Goal: Task Accomplishment & Management: Use online tool/utility

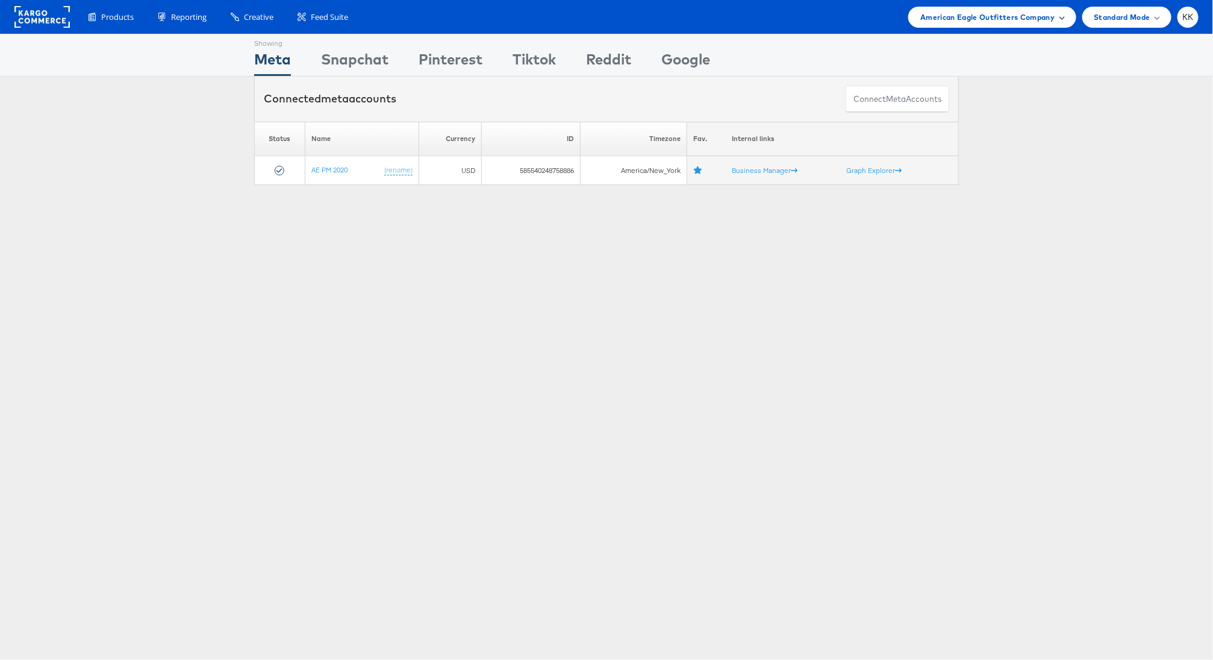
click at [992, 22] on span "American Eagle Outfitters Company" at bounding box center [988, 17] width 134 height 13
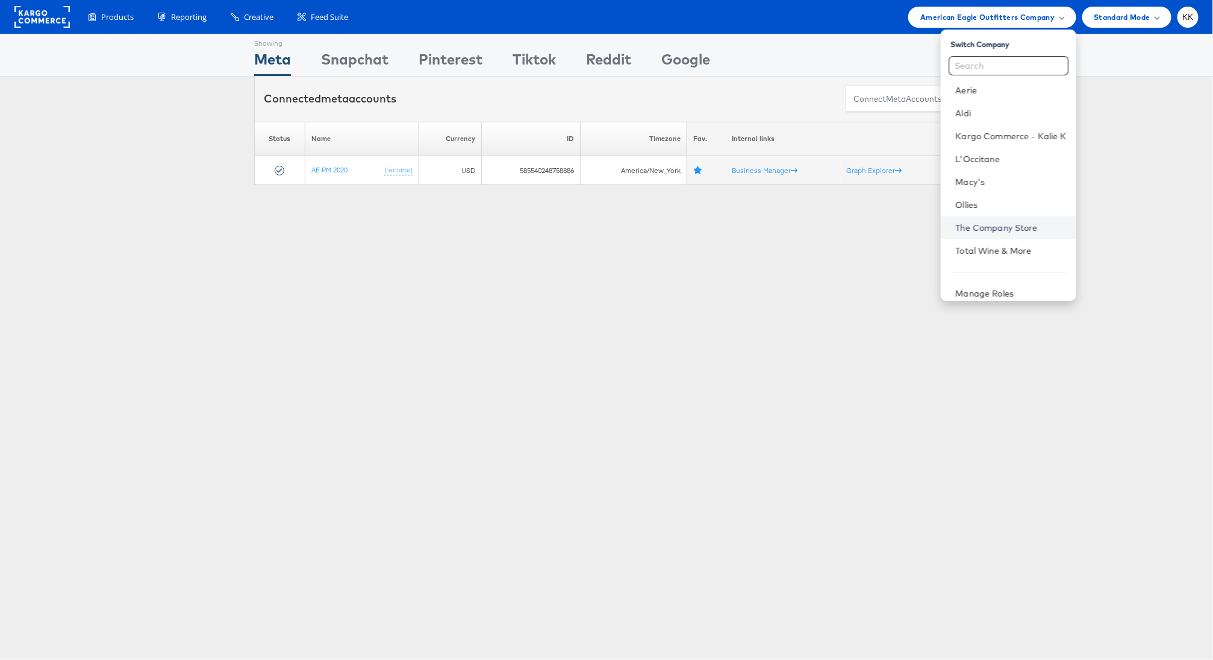
click at [992, 224] on link "The Company Store" at bounding box center [1011, 228] width 111 height 12
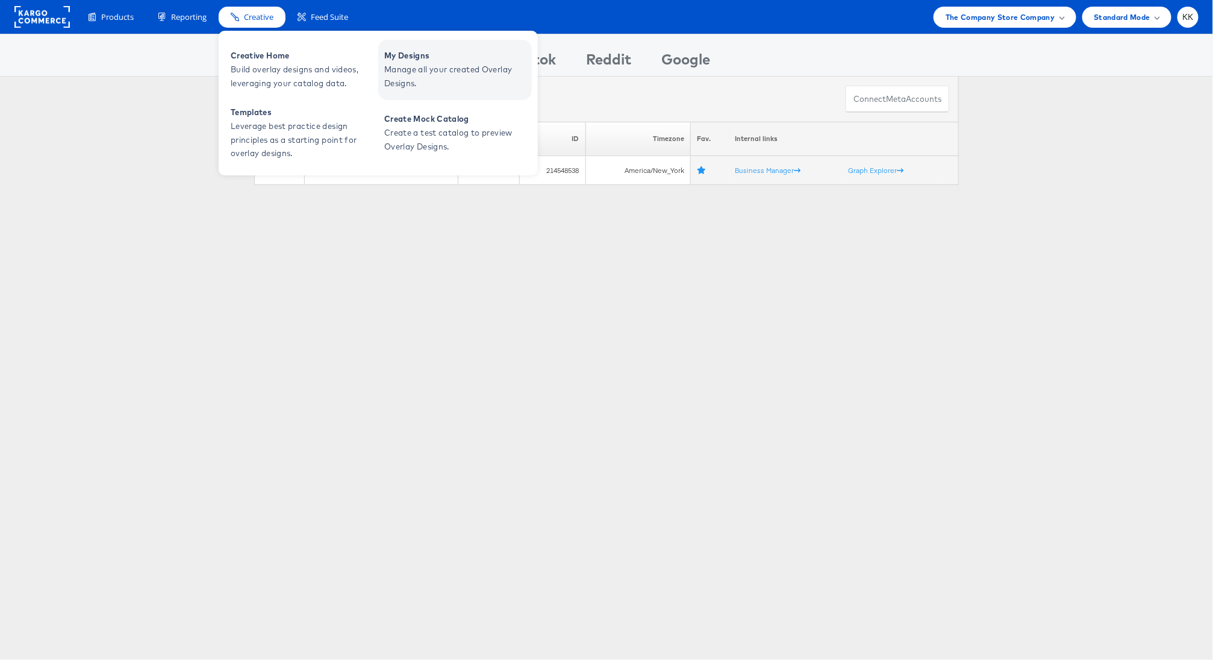
click at [396, 61] on span "My Designs" at bounding box center [456, 56] width 145 height 14
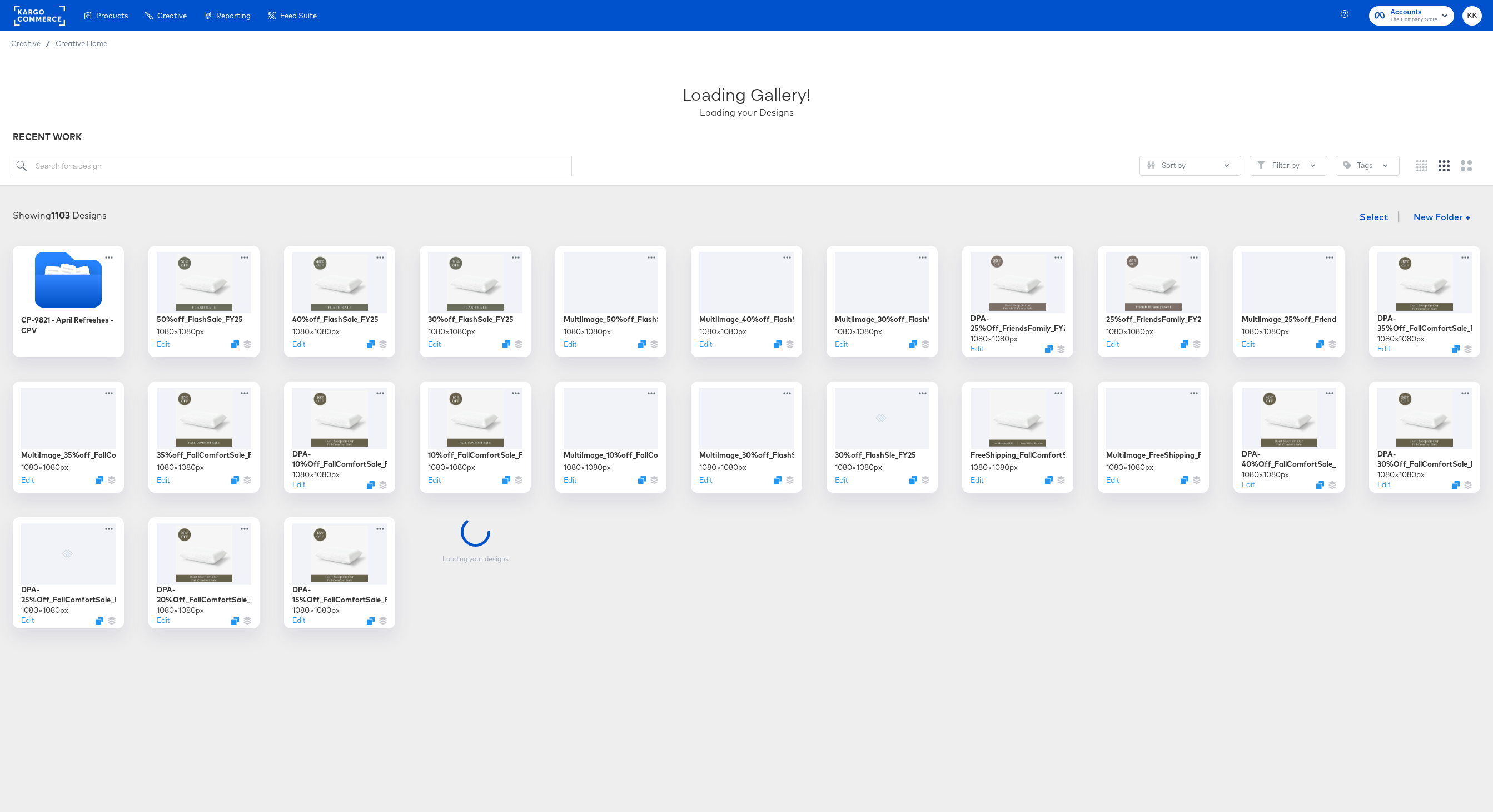
click at [202, 183] on div "Sort by Filter by Tags" at bounding box center [746, 171] width 1468 height 30
click at [202, 173] on input "search" at bounding box center [293, 166] width 559 height 20
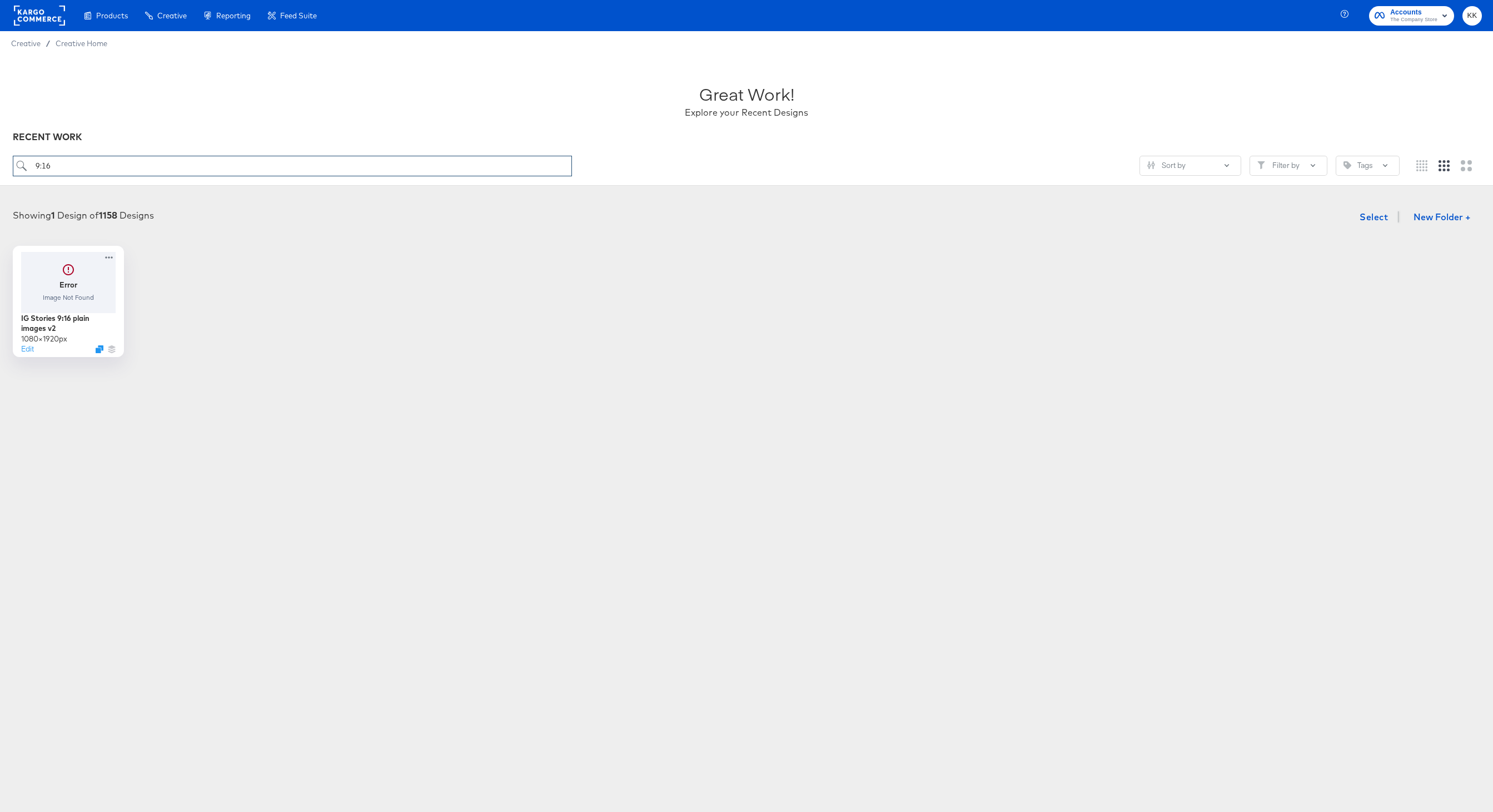
drag, startPoint x: 139, startPoint y: 161, endPoint x: 73, endPoint y: 161, distance: 66.0
click at [73, 161] on input "9:16" at bounding box center [293, 166] width 559 height 20
type input "9:16"
click at [29, 352] on button "Edit" at bounding box center [25, 351] width 13 height 10
click at [65, 161] on input "9:16" at bounding box center [292, 166] width 561 height 20
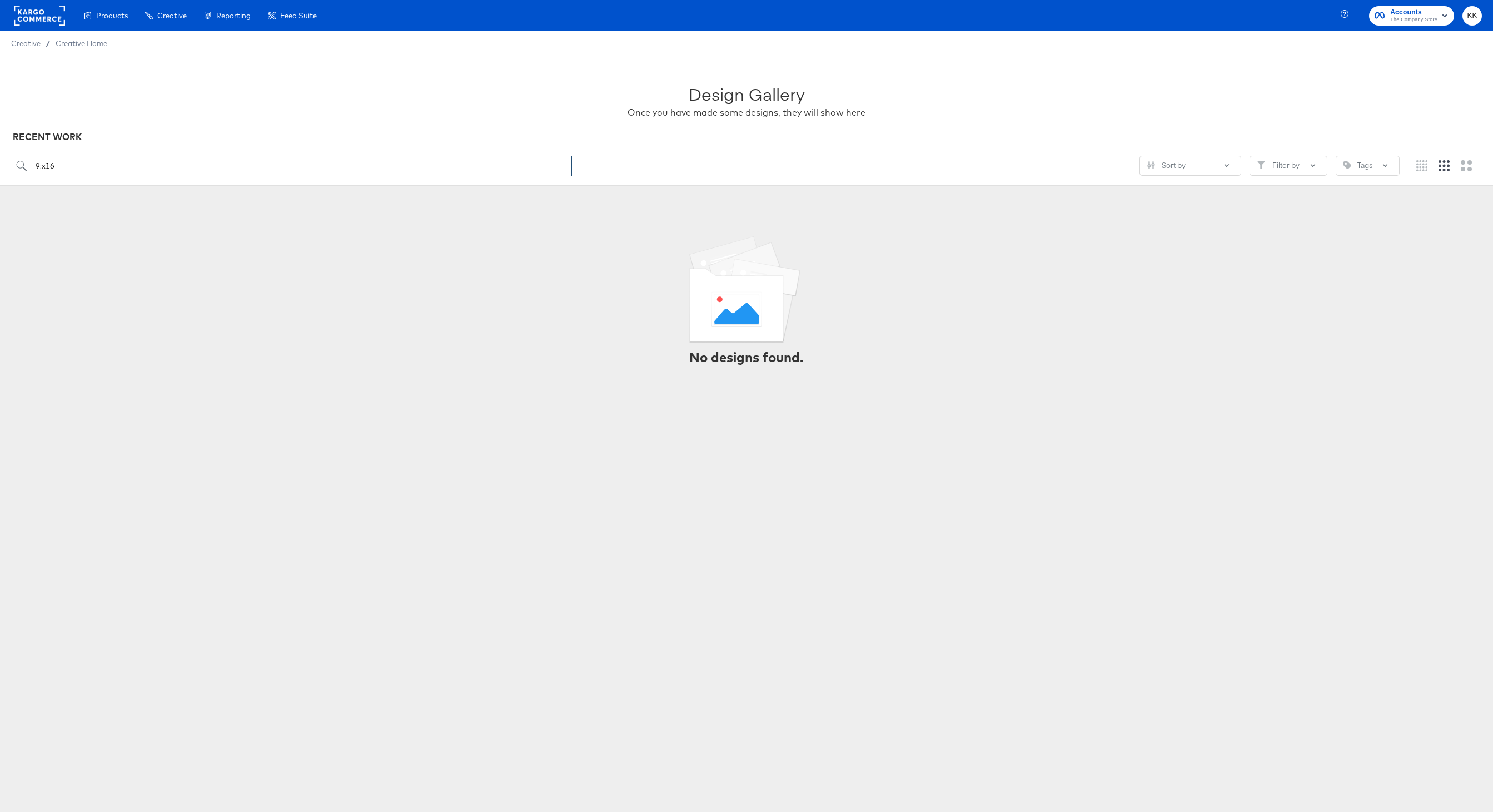
drag, startPoint x: 79, startPoint y: 161, endPoint x: -6, endPoint y: 161, distance: 85.0
click at [0, 161] on html "Products Creative Reporting Feed Suite Accounts The Company Store KK Creative /…" at bounding box center [746, 406] width 1493 height 812
type input "Story"
drag, startPoint x: 56, startPoint y: 165, endPoint x: 9, endPoint y: 165, distance: 47.0
click at [11, 165] on div "Design Gallery Once you have made some designs, they will show here RECENT WORK…" at bounding box center [746, 120] width 1493 height 130
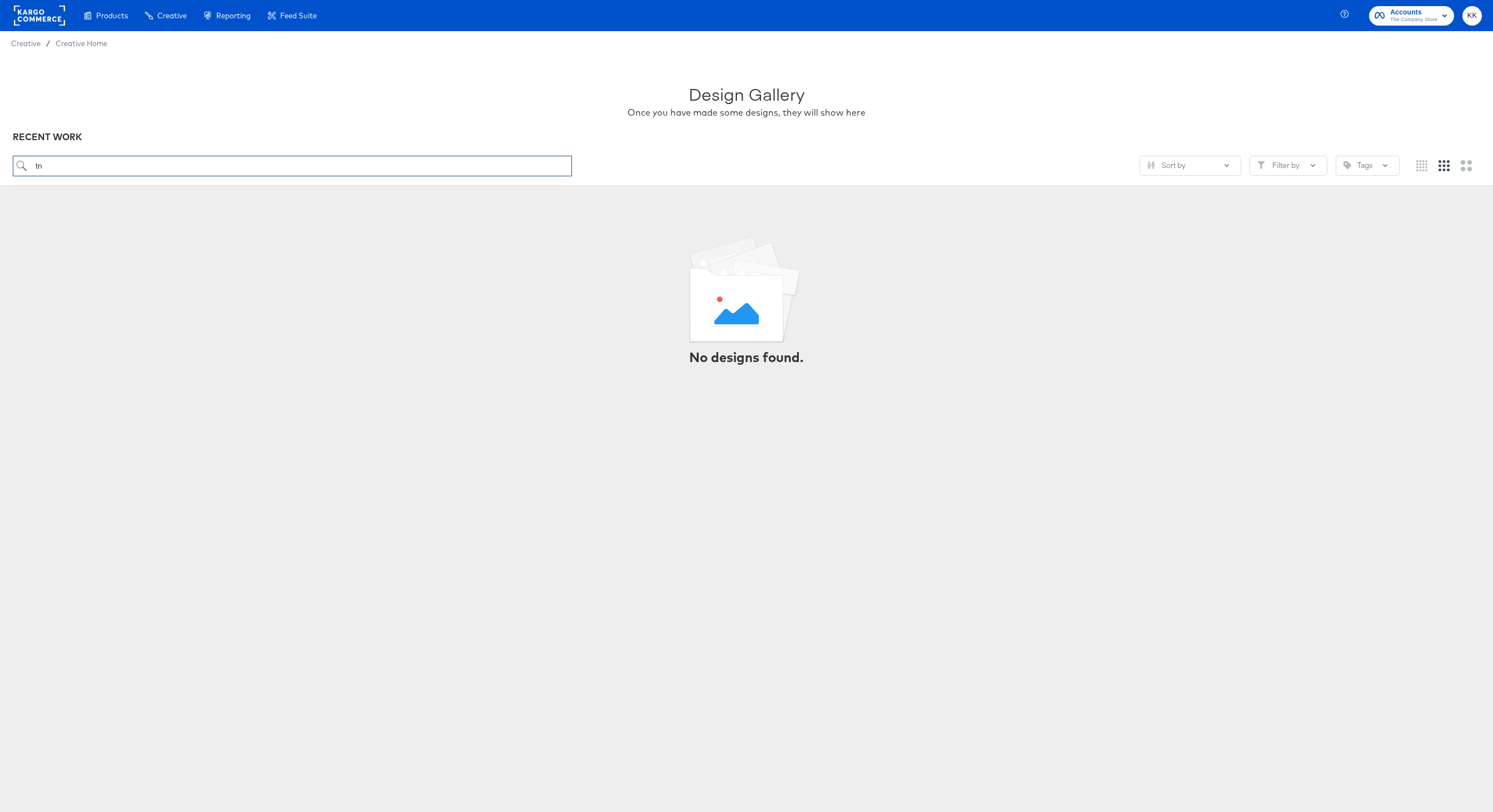
type input "t"
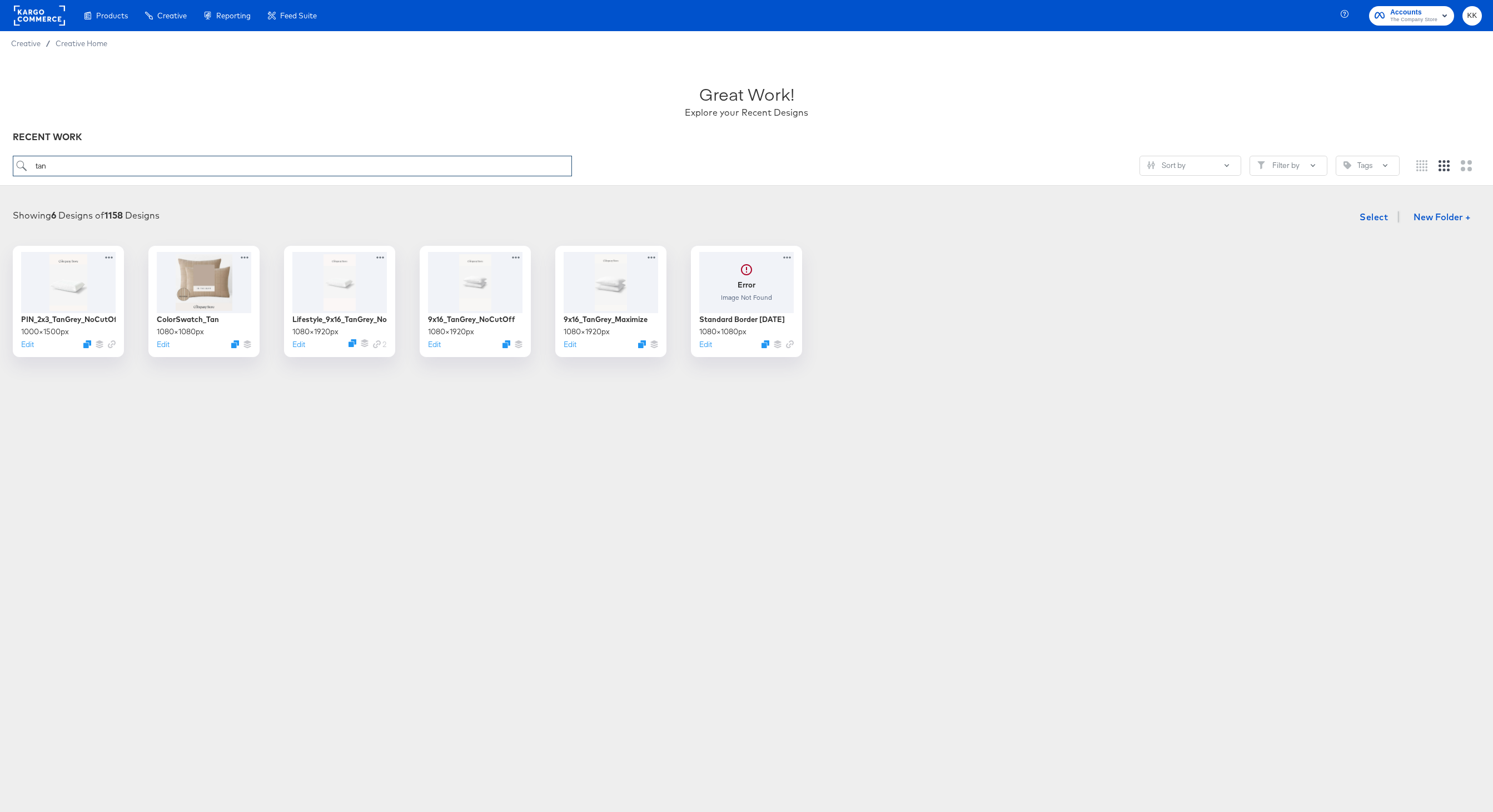
drag, startPoint x: 73, startPoint y: 167, endPoint x: 14, endPoint y: 167, distance: 59.0
click at [14, 167] on input "tan" at bounding box center [293, 166] width 559 height 20
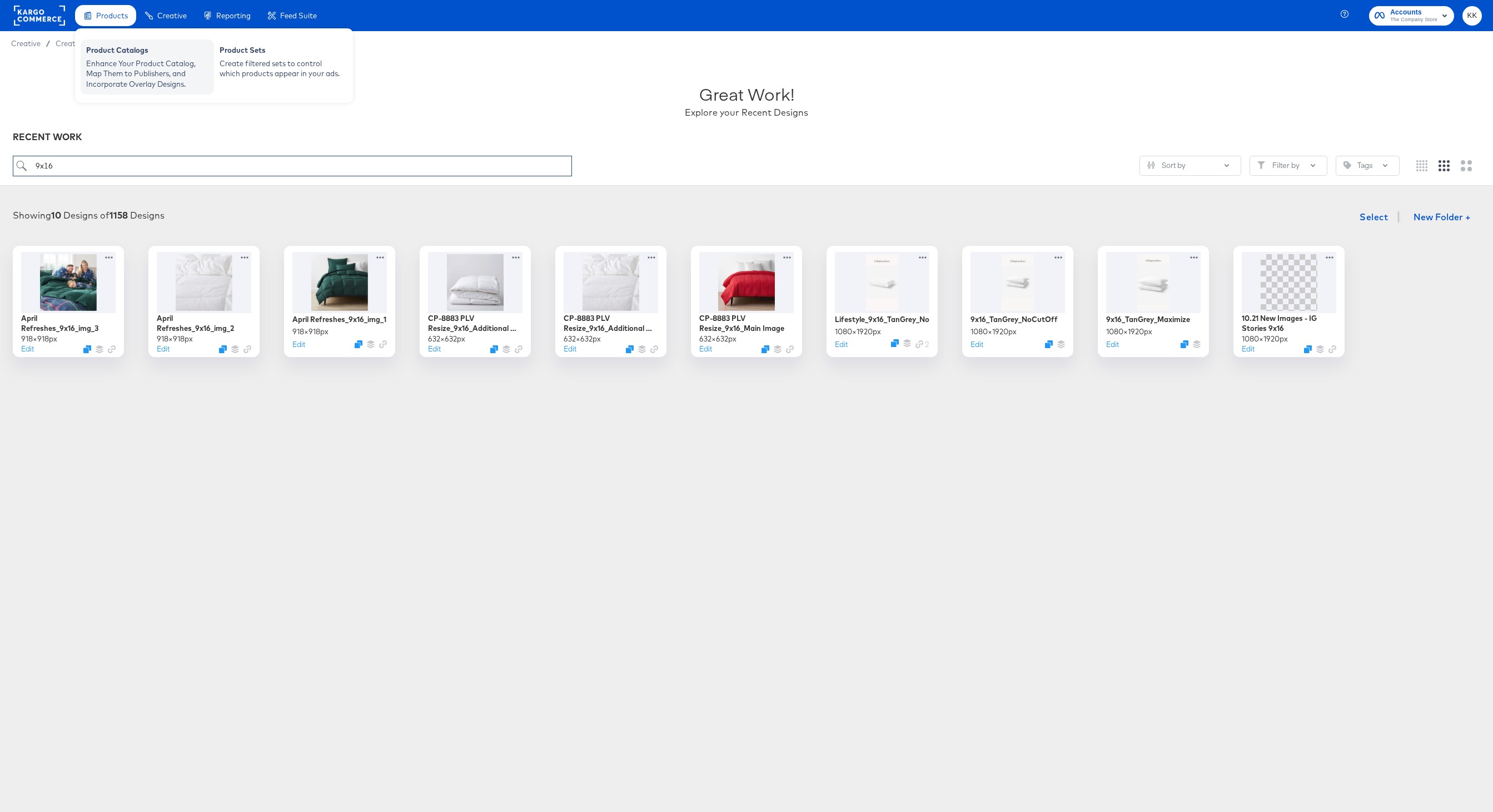
type input "9x16"
click at [107, 52] on div "Product Catalogs" at bounding box center [147, 52] width 123 height 13
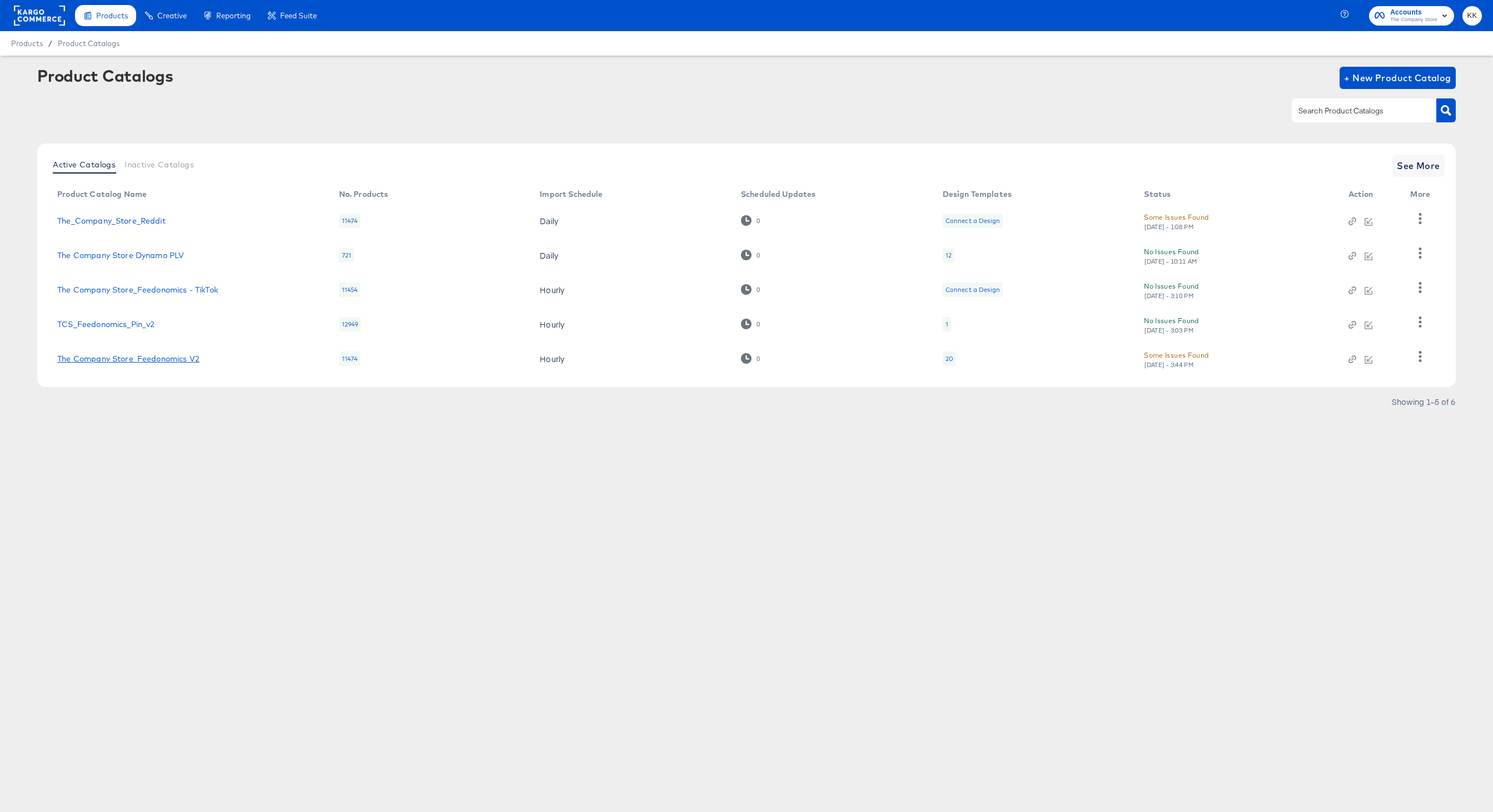
click at [123, 361] on link "The Company Store_Feedonomics V2" at bounding box center [128, 359] width 142 height 9
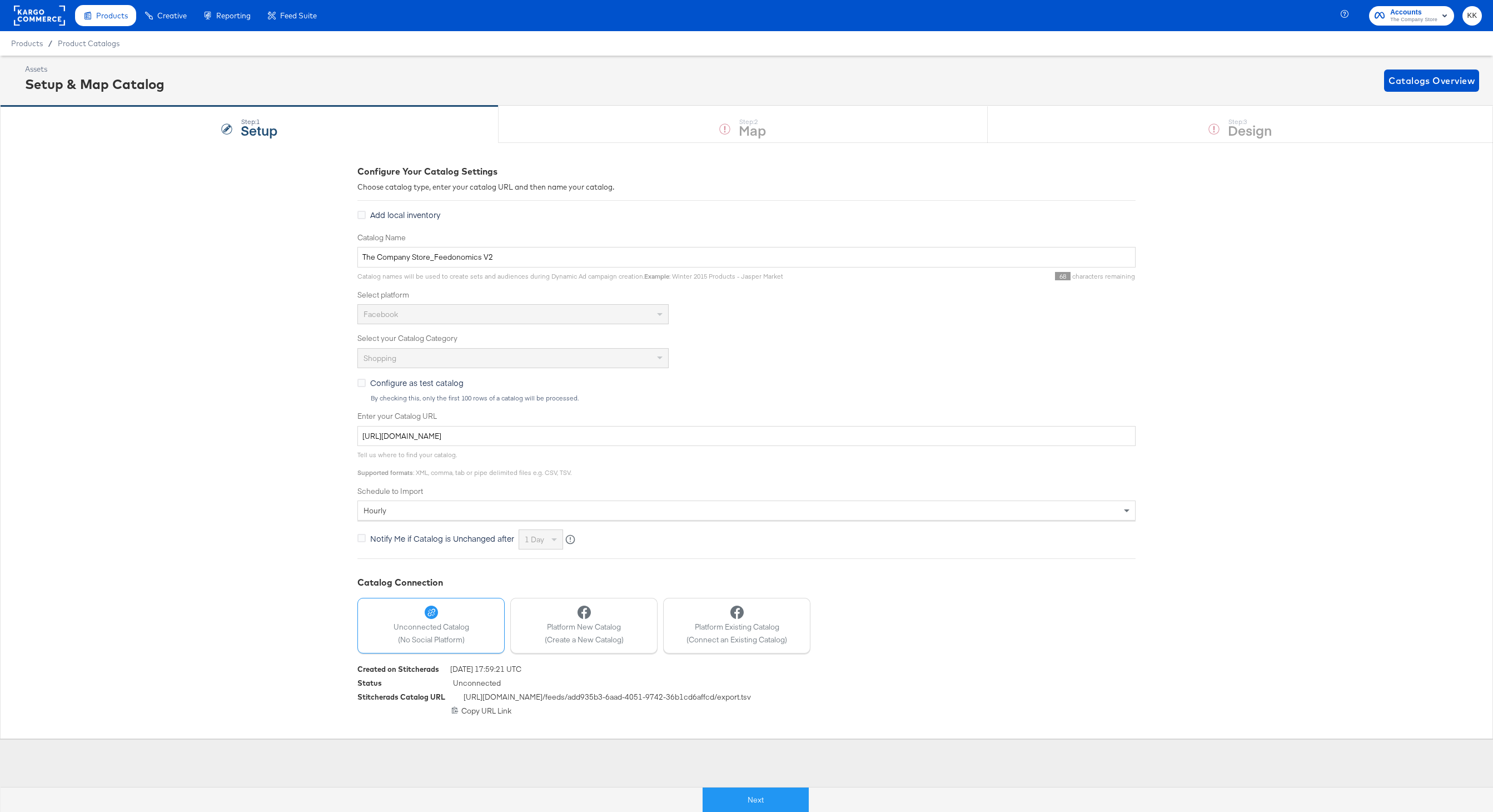
click at [812, 608] on div at bounding box center [1160, 799] width 702 height 25
click at [800, 608] on button "Next" at bounding box center [756, 799] width 106 height 25
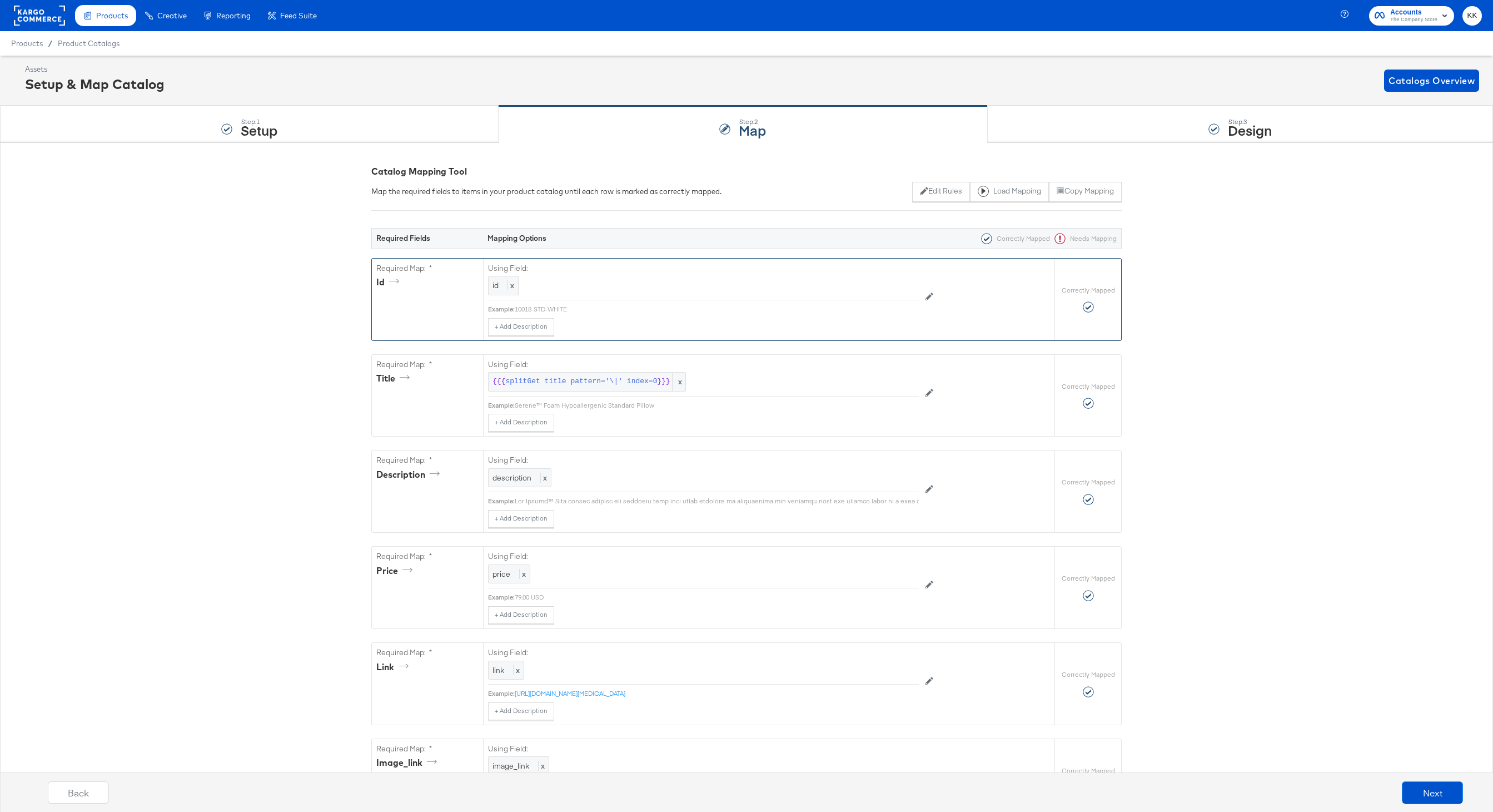
scroll to position [391, 0]
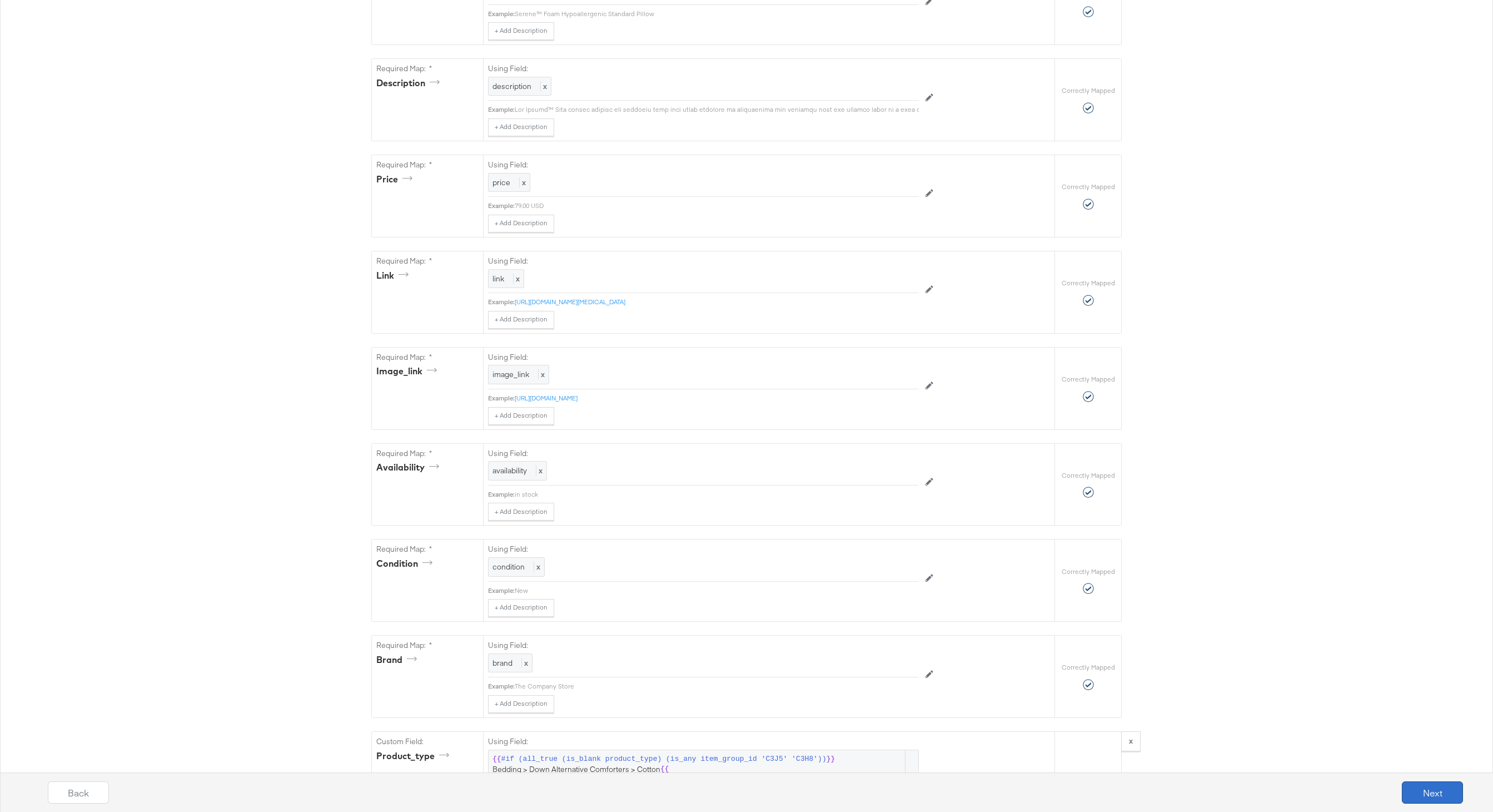
click at [1119, 608] on button "Next" at bounding box center [1433, 793] width 61 height 22
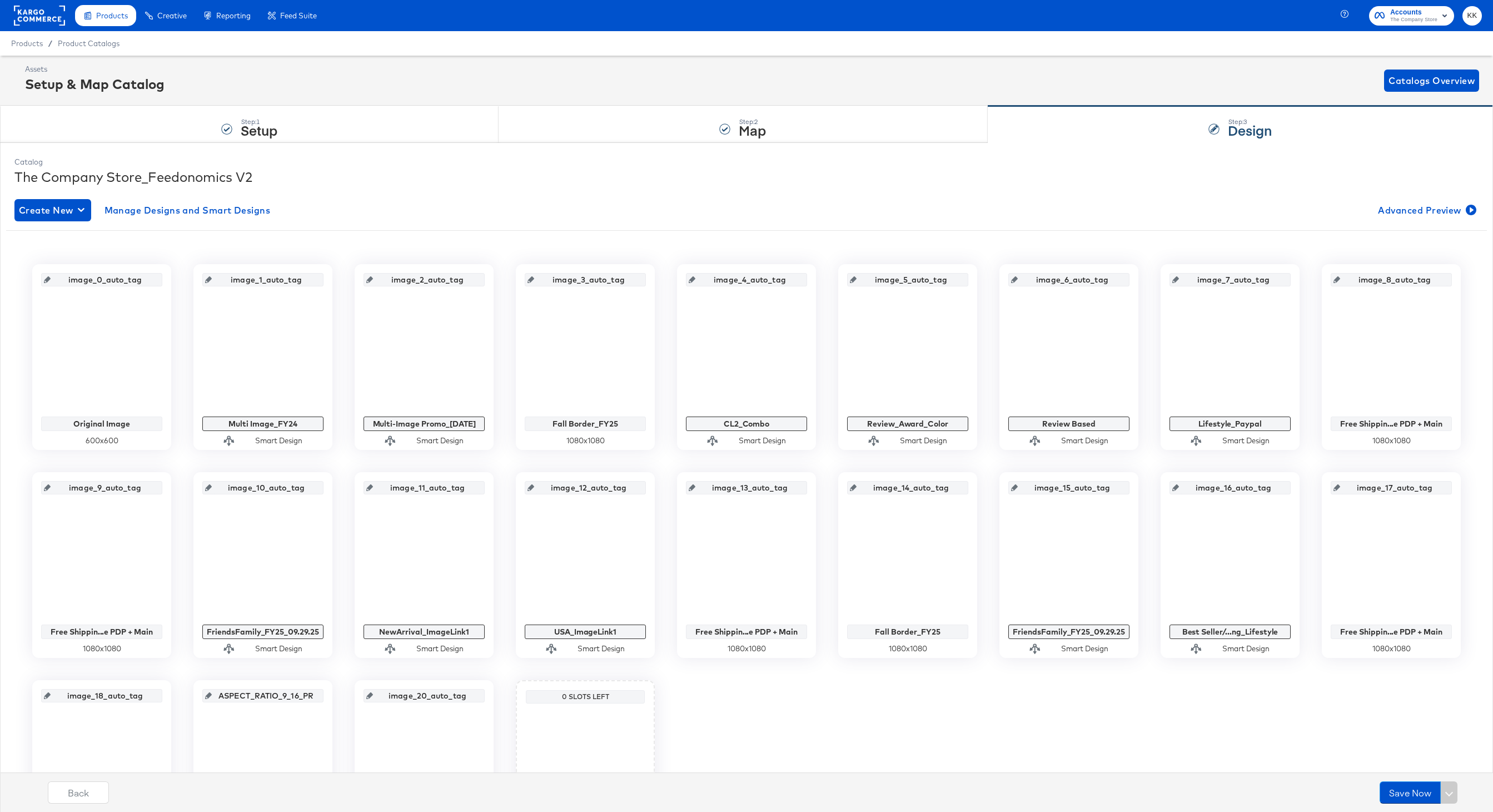
scroll to position [135, 0]
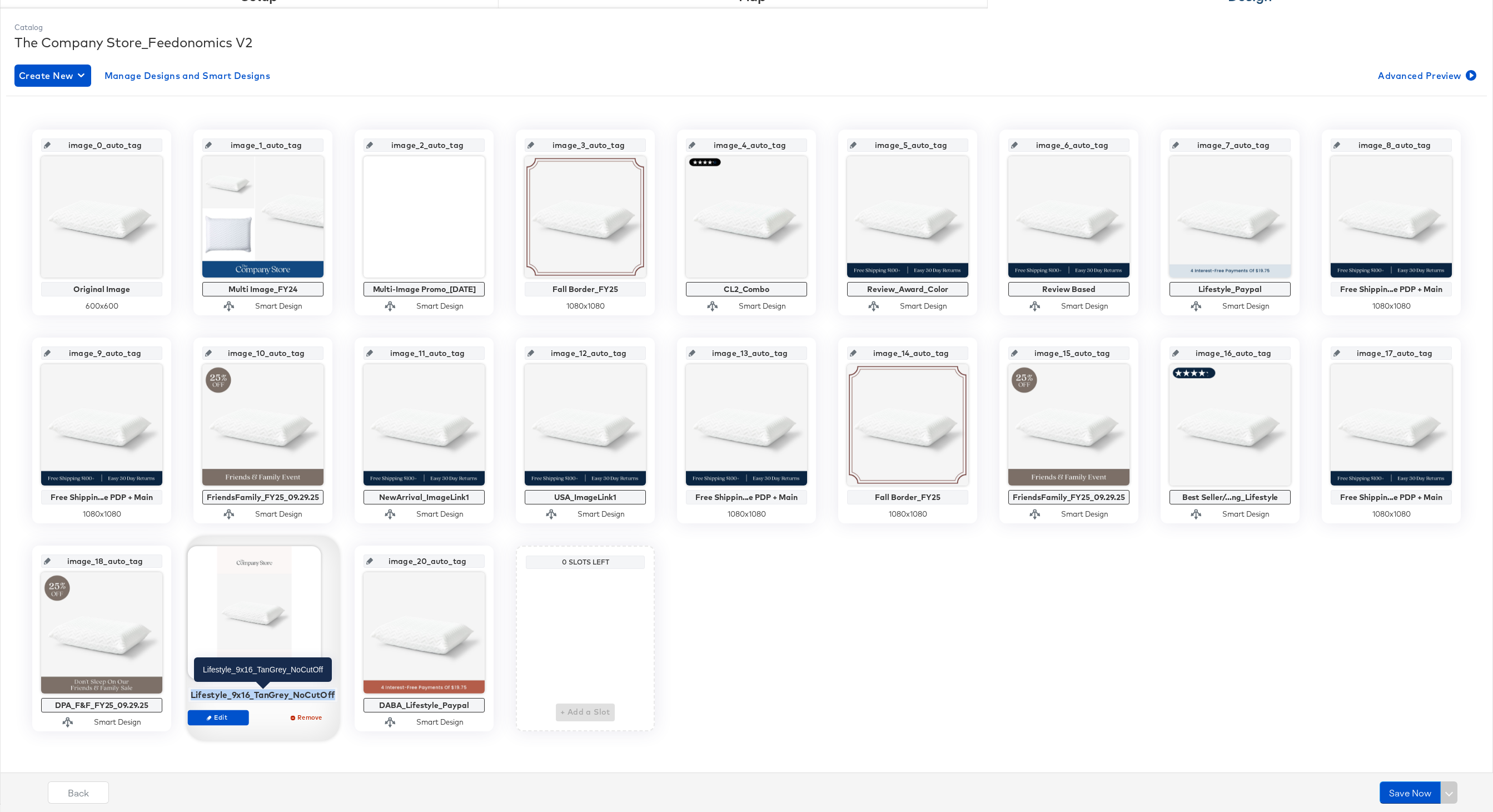
copy div "Lifestyle_9x16_TanGrey_NoCutOff"
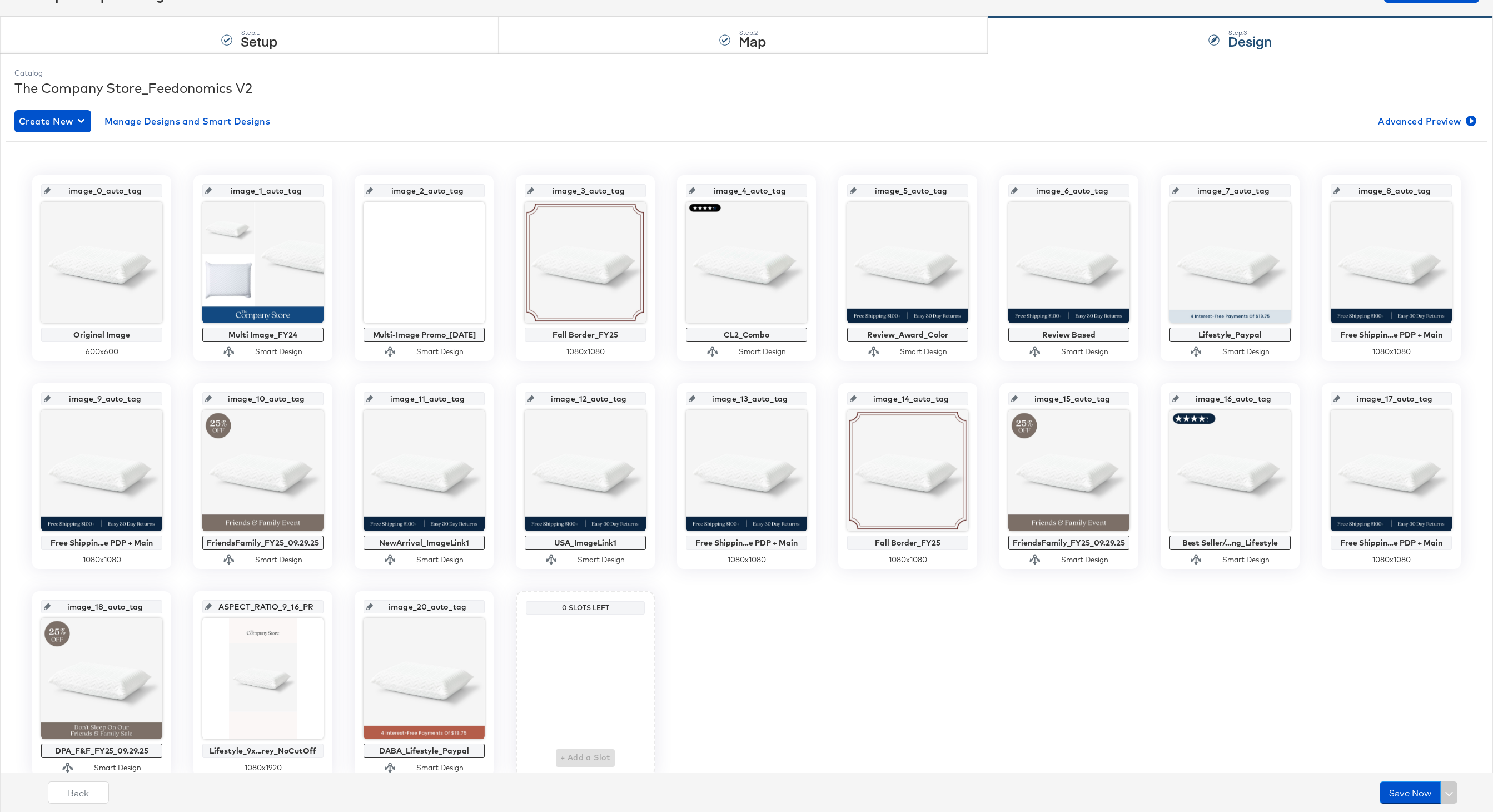
scroll to position [66, 0]
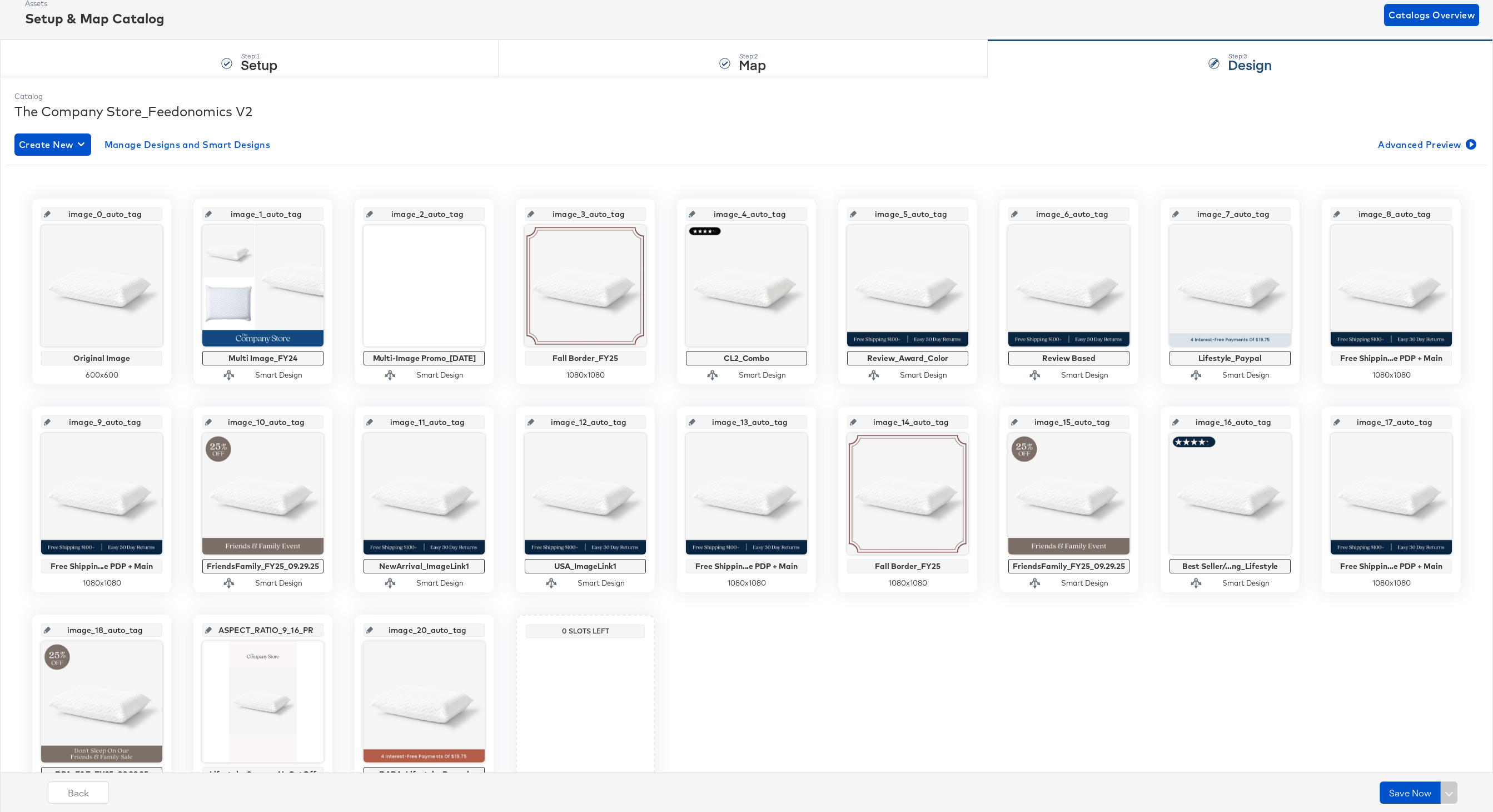
click at [178, 108] on div "The Company Store_Feedonomics V2" at bounding box center [746, 111] width 1464 height 18
copy div "The Company Store_Feedonomics V2"
